Goal: Check status: Check status

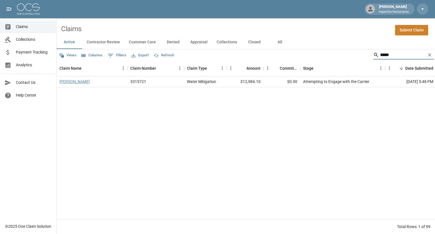
type input "*****"
click at [72, 81] on link "[PERSON_NAME]" at bounding box center [75, 82] width 30 height 6
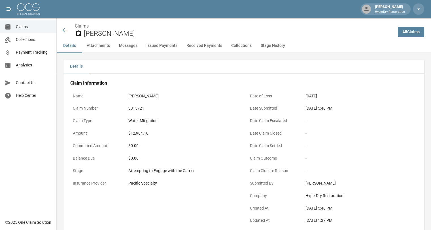
click at [65, 30] on icon at bounding box center [64, 30] width 5 height 5
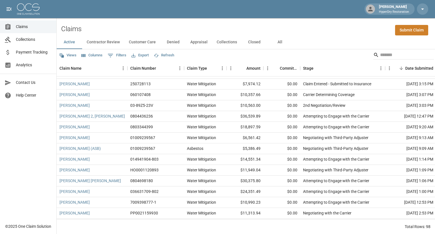
scroll to position [234, 0]
